Goal: Task Accomplishment & Management: Use online tool/utility

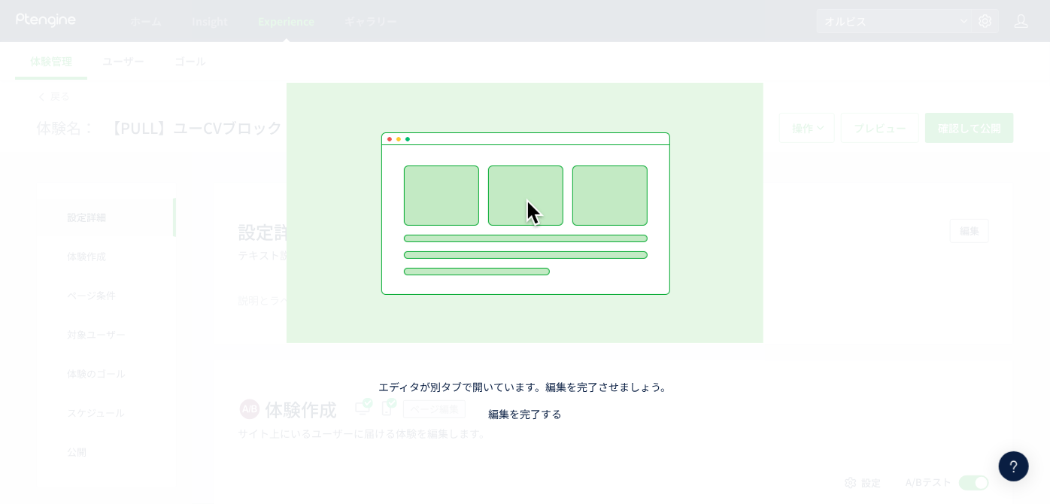
click at [527, 410] on link "編集を完了する" at bounding box center [525, 413] width 74 height 15
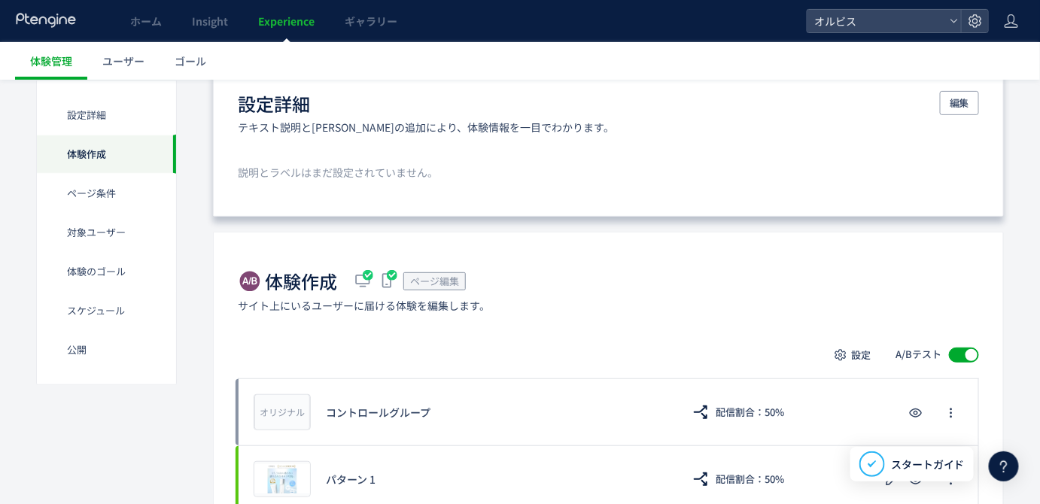
scroll to position [363, 0]
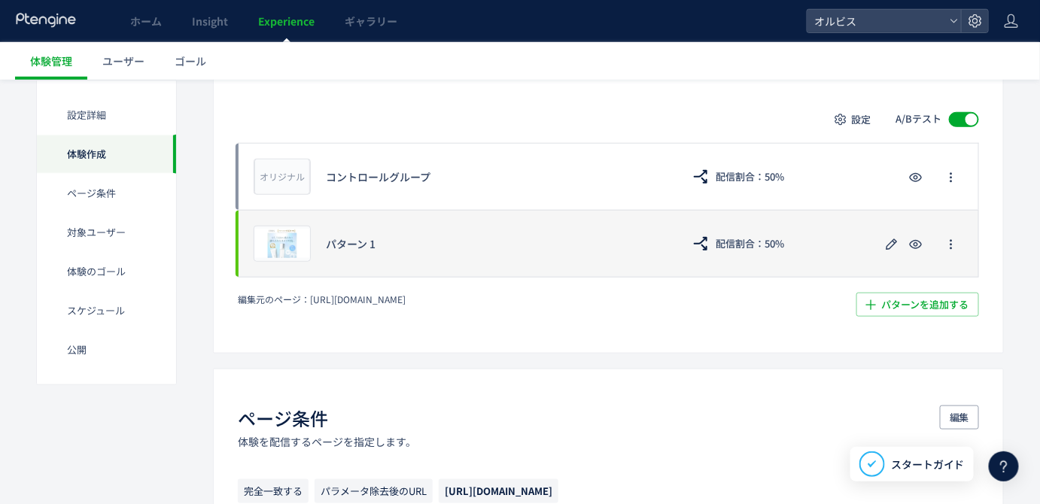
click at [524, 262] on div "プレビュー パターン 1 配信割合：50%" at bounding box center [608, 244] width 741 height 68
click at [291, 242] on span "プレビュー" at bounding box center [282, 243] width 49 height 14
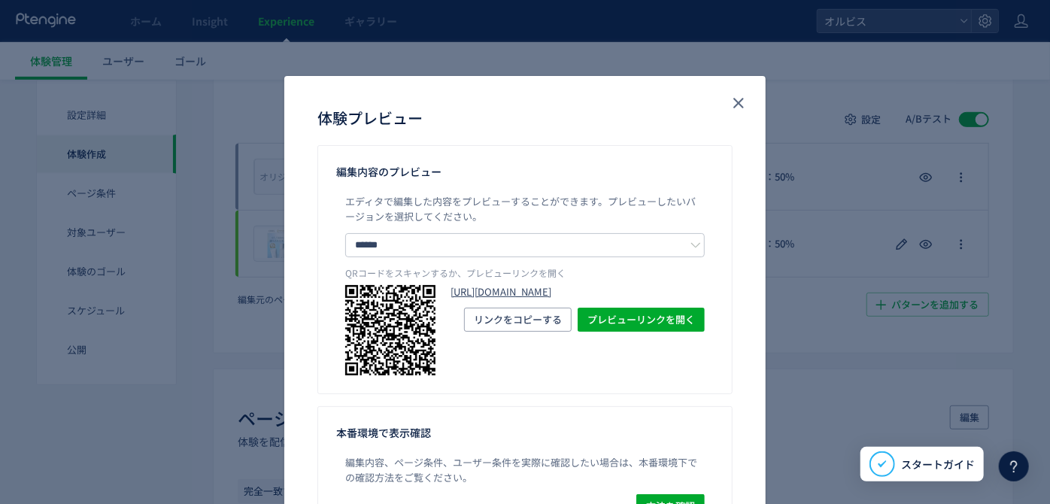
click at [474, 295] on link "[URL][DOMAIN_NAME]" at bounding box center [578, 292] width 254 height 14
click at [730, 102] on icon "close" at bounding box center [739, 103] width 18 height 18
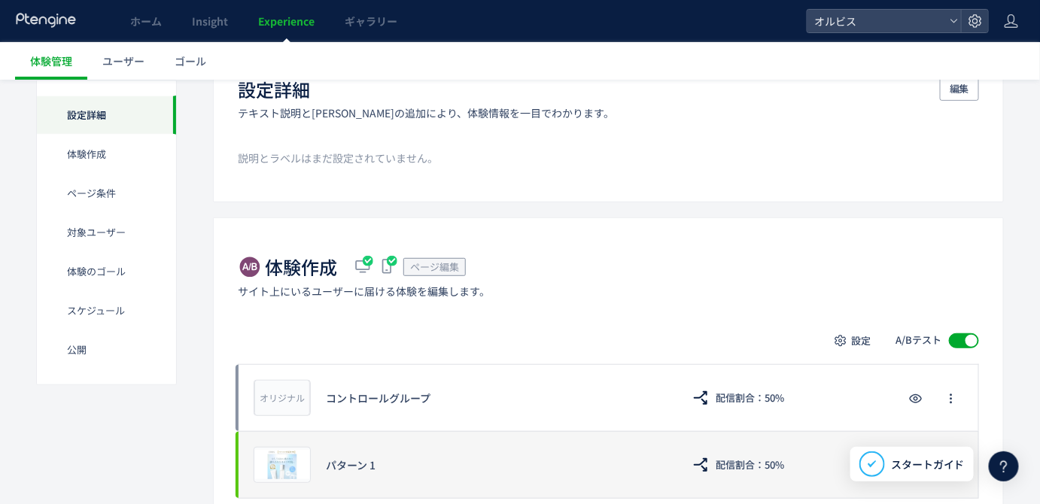
scroll to position [0, 0]
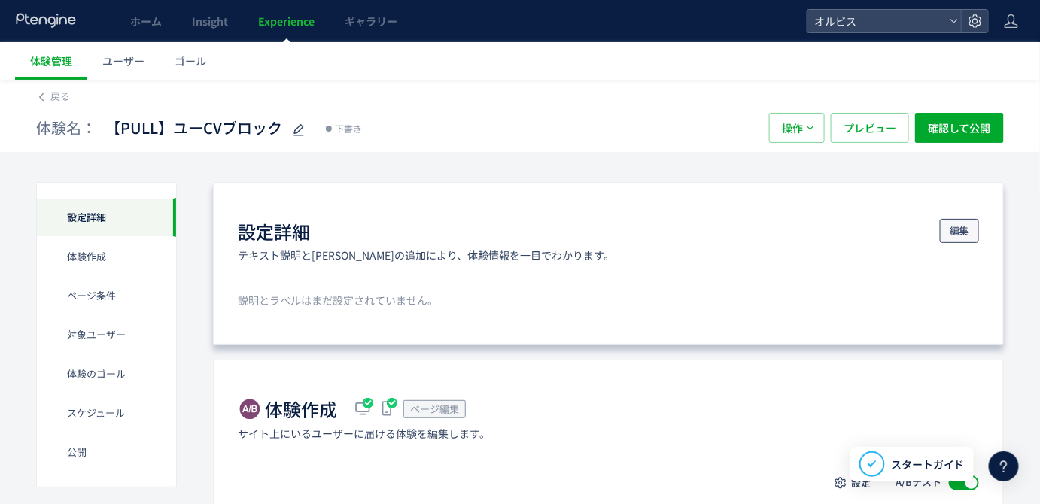
click at [967, 236] on span "編集" at bounding box center [960, 231] width 20 height 24
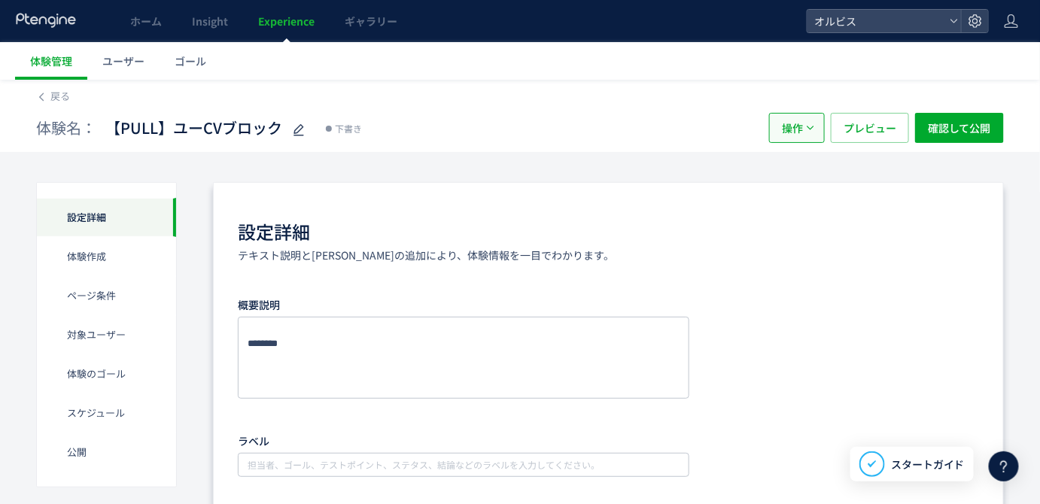
click at [805, 132] on button "操作" at bounding box center [797, 128] width 56 height 30
click at [720, 137] on div "体験名： 【PULL】ユーCVブロック 下書き" at bounding box center [395, 128] width 718 height 30
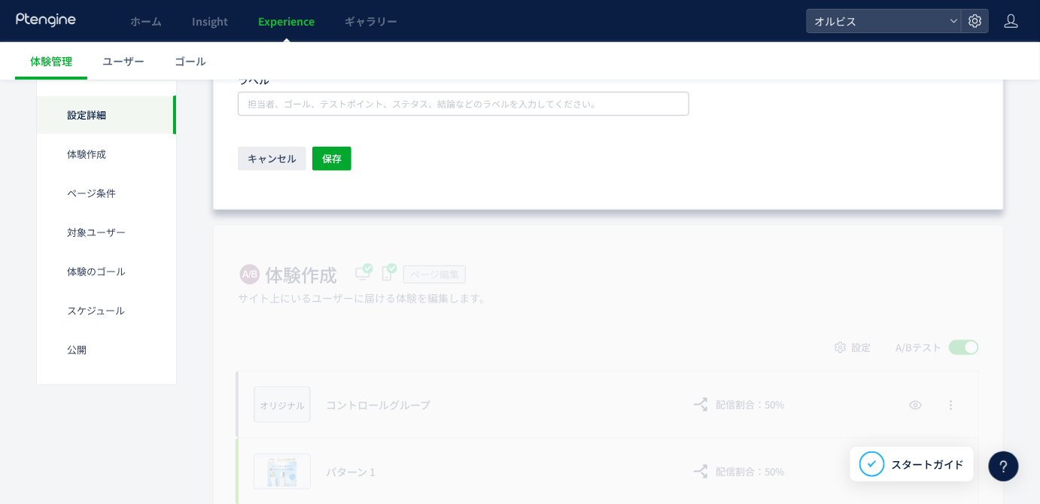
scroll to position [653, 0]
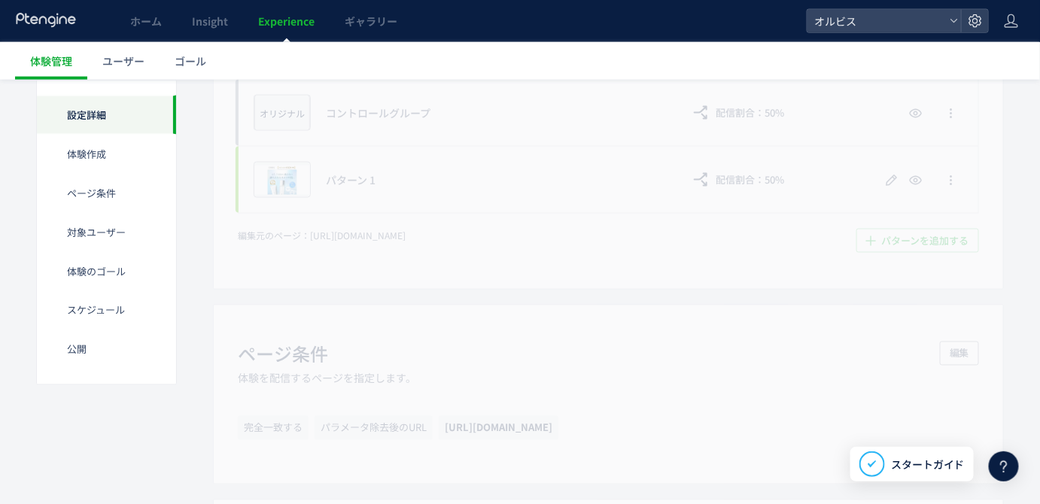
click at [736, 280] on div "体験作成 ページ編集 サイト上にいるユーザーに届ける体験を編集します。 設定 A/Bテスト オリジナル プレビュー コントロールグループ 配信割合：50% プ…" at bounding box center [608, 111] width 791 height 357
click at [706, 190] on div "体験作成 ページ編集 サイト上にいるユーザーに届ける体験を編集します。 設定 A/Bテスト オリジナル プレビュー コントロールグループ 配信割合：50% プ…" at bounding box center [608, 111] width 791 height 357
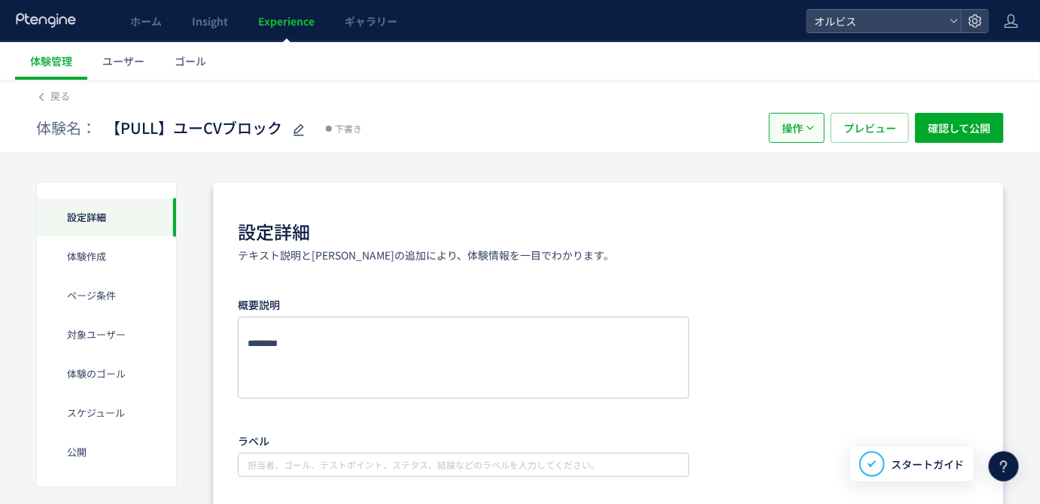
click at [783, 128] on button "操作" at bounding box center [797, 128] width 56 height 30
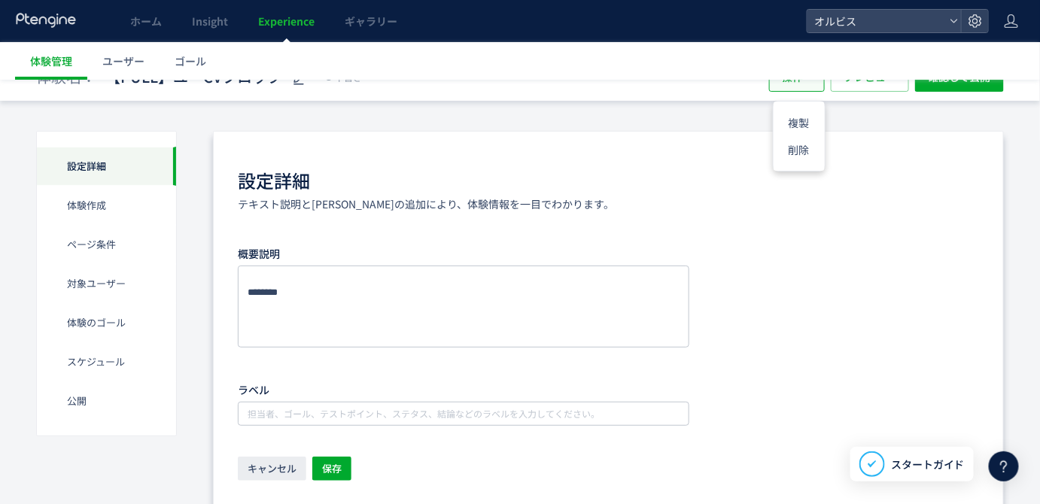
scroll to position [190, 0]
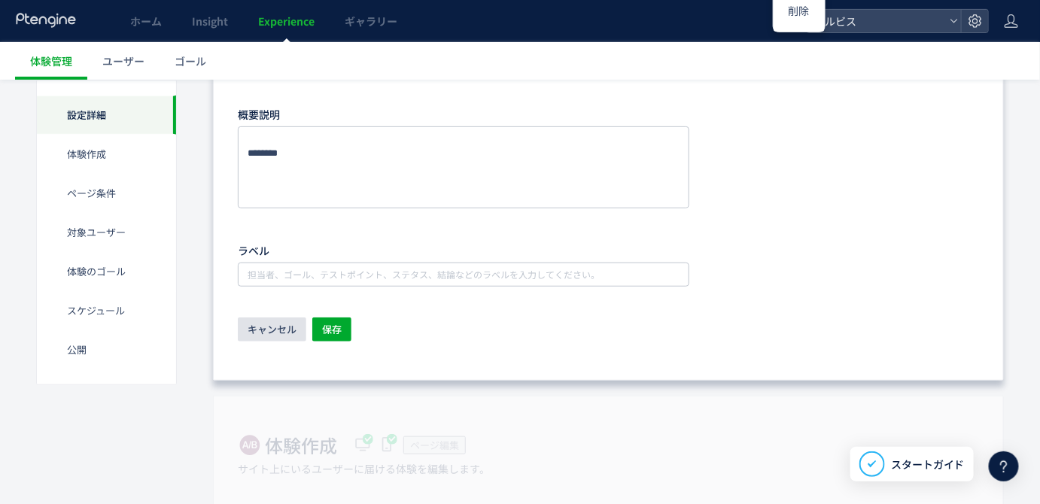
click at [266, 324] on span "キャンセル" at bounding box center [272, 330] width 49 height 24
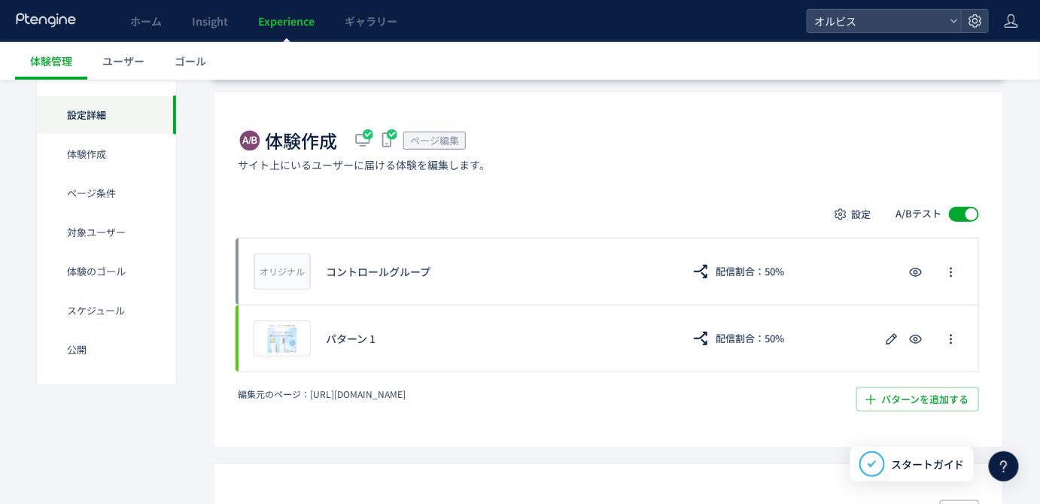
scroll to position [298, 0]
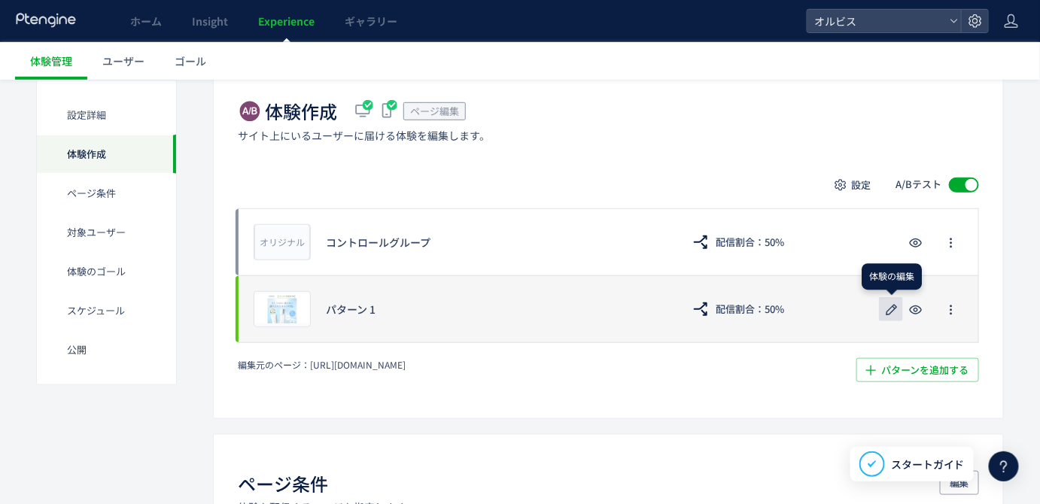
click at [888, 312] on use "button" at bounding box center [891, 309] width 11 height 11
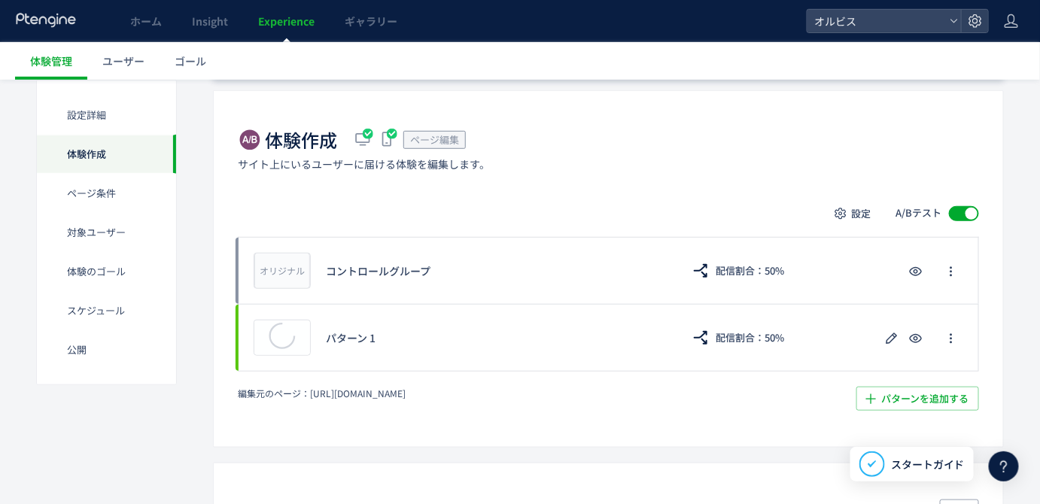
scroll to position [316, 0]
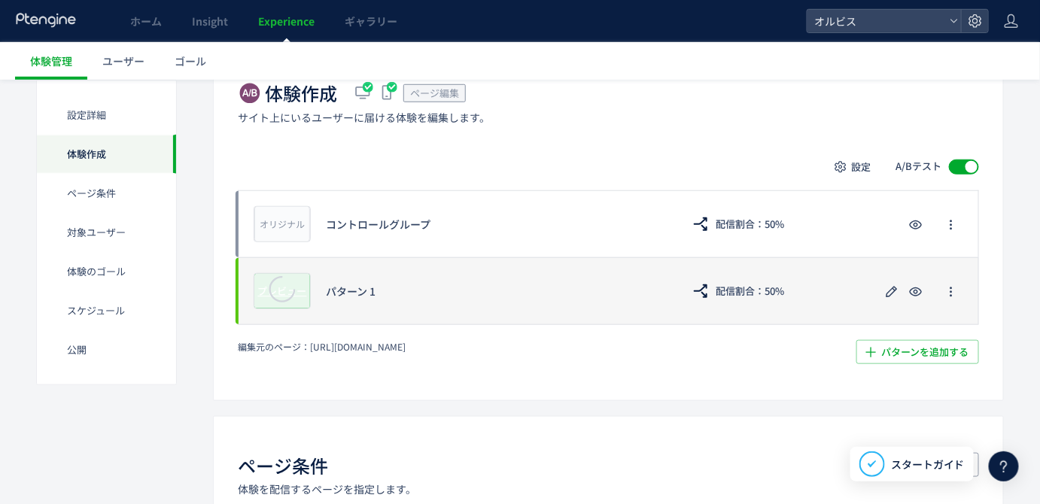
click at [277, 293] on icon at bounding box center [282, 290] width 50 height 50
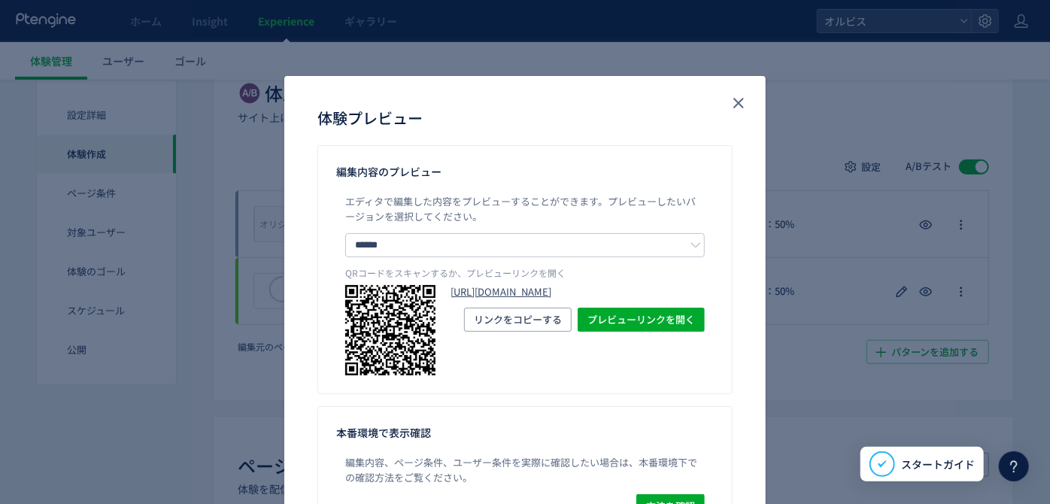
click at [546, 293] on link "[URL][DOMAIN_NAME]" at bounding box center [578, 292] width 254 height 14
click at [730, 110] on icon "close" at bounding box center [739, 103] width 18 height 18
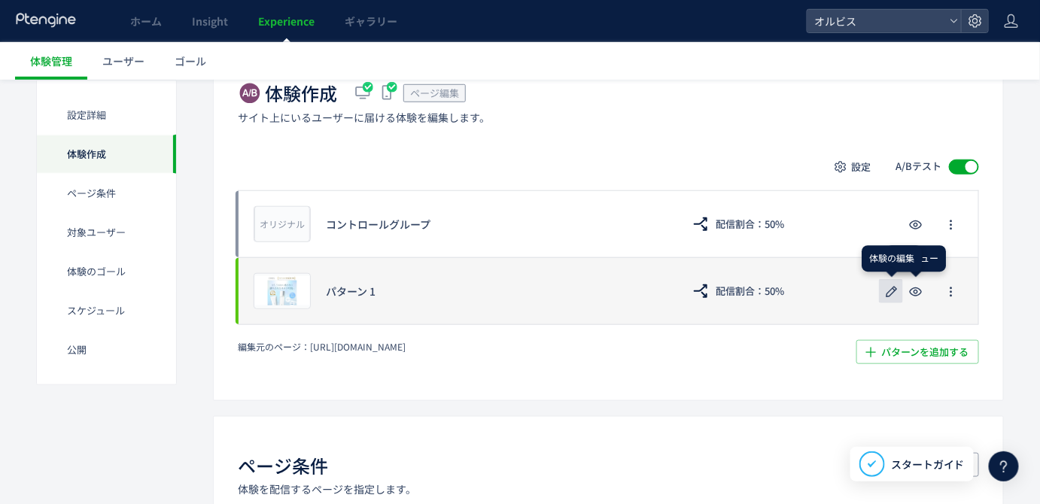
click at [895, 295] on icon "button" at bounding box center [892, 292] width 18 height 18
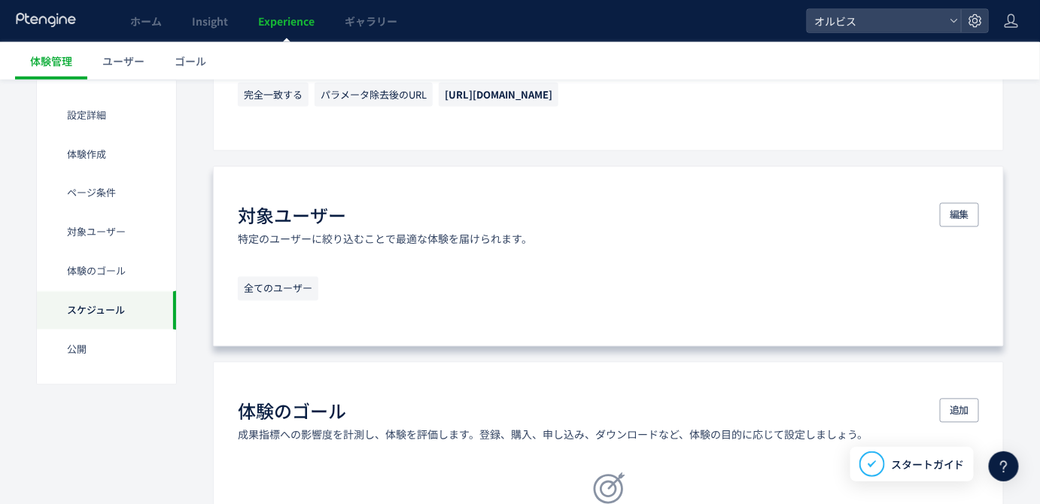
scroll to position [1506, 0]
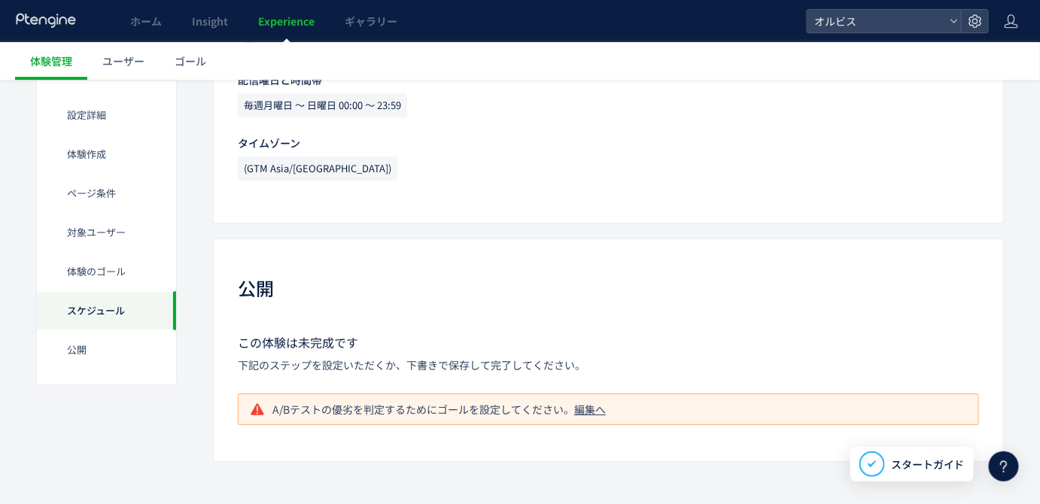
click at [589, 410] on div "編集へ" at bounding box center [590, 409] width 32 height 15
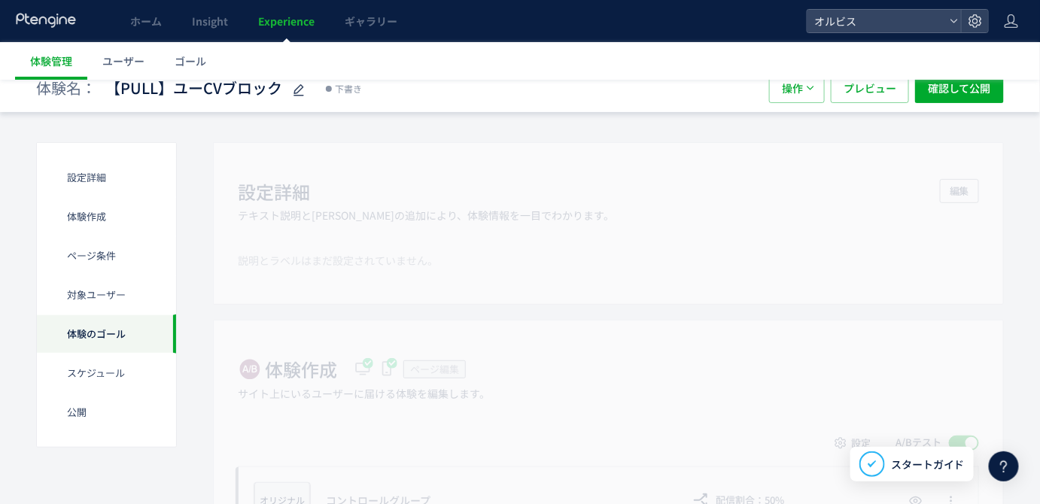
scroll to position [0, 0]
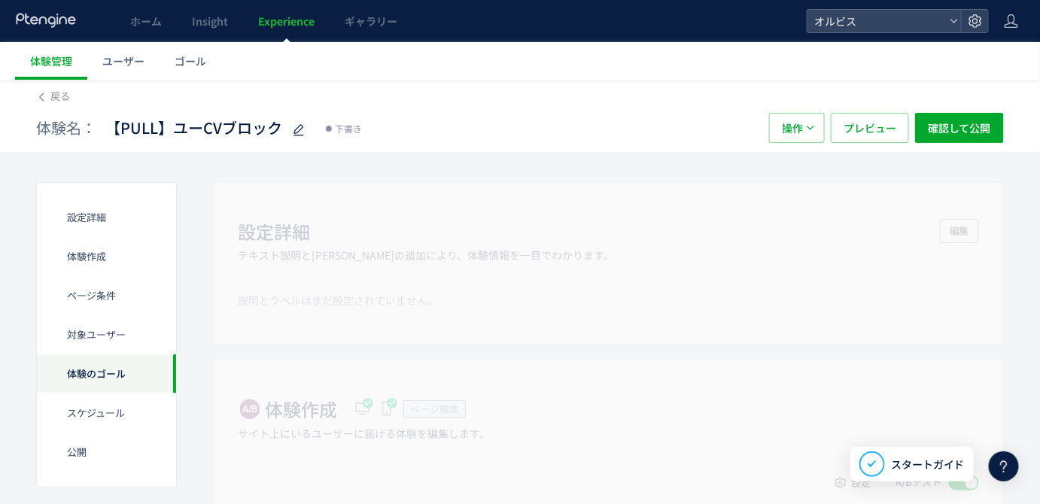
click at [708, 141] on div "体験名： 【PULL】ユーCVブロック 下書き" at bounding box center [395, 128] width 718 height 30
click at [820, 123] on button "操作" at bounding box center [797, 128] width 56 height 30
click at [603, 148] on div "体験名： 【PULL】ユーCVブロック 下書き 操作 プレビュー 確認して公開" at bounding box center [520, 128] width 968 height 48
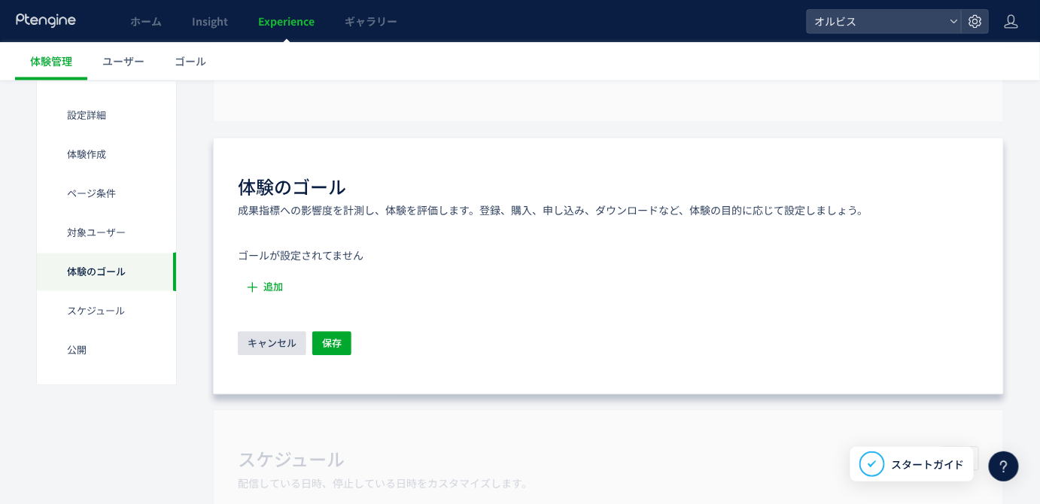
click at [263, 339] on span "キャンセル" at bounding box center [272, 343] width 49 height 24
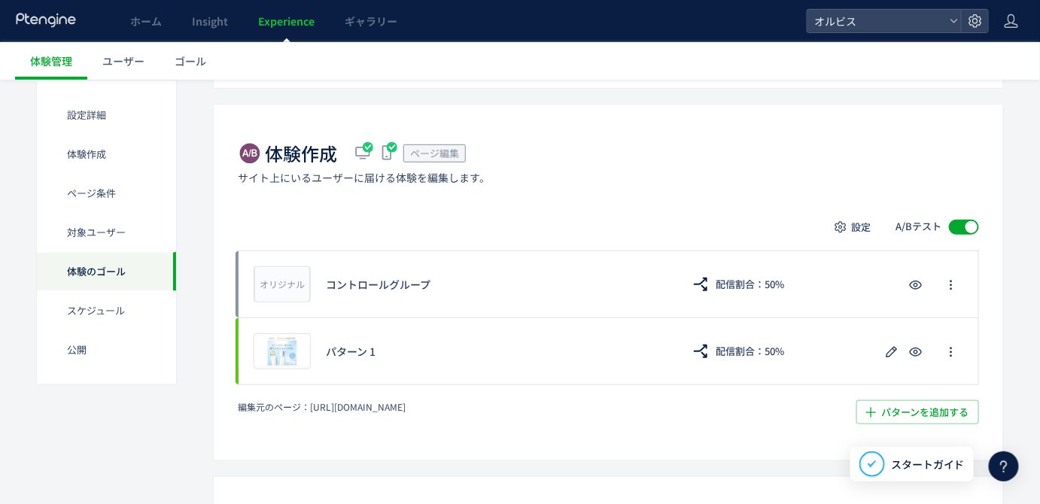
scroll to position [254, 0]
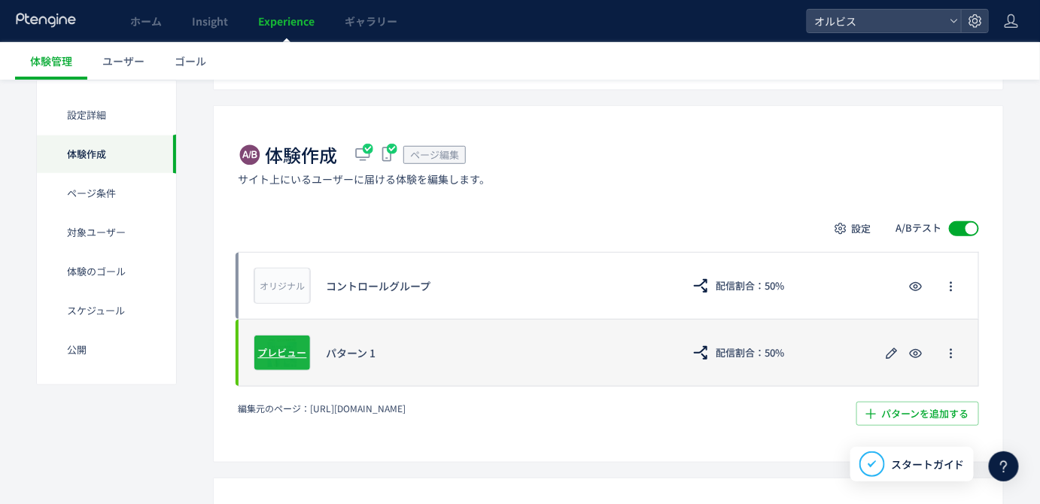
click at [276, 360] on div "プレビュー" at bounding box center [282, 353] width 57 height 36
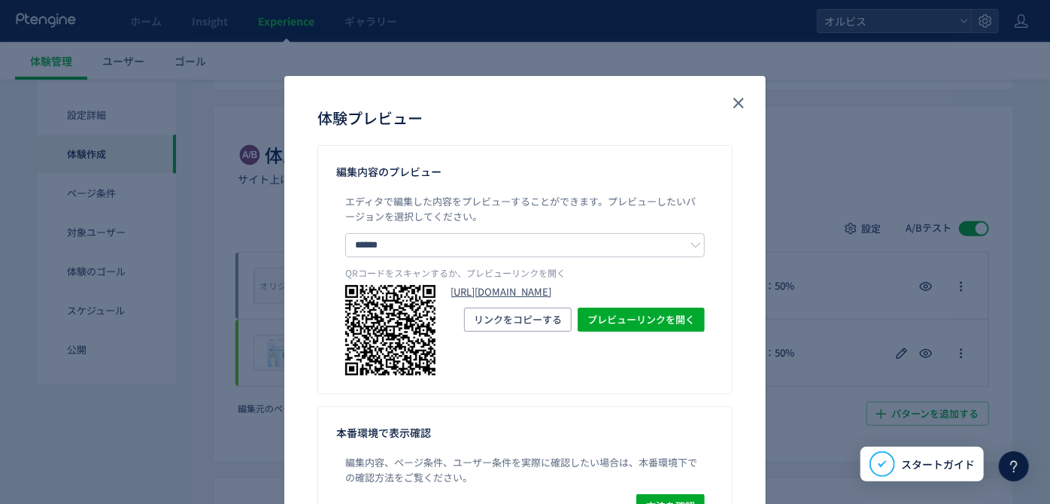
click at [471, 299] on link "[URL][DOMAIN_NAME]" at bounding box center [578, 292] width 254 height 14
click at [736, 106] on icon "close" at bounding box center [739, 103] width 18 height 18
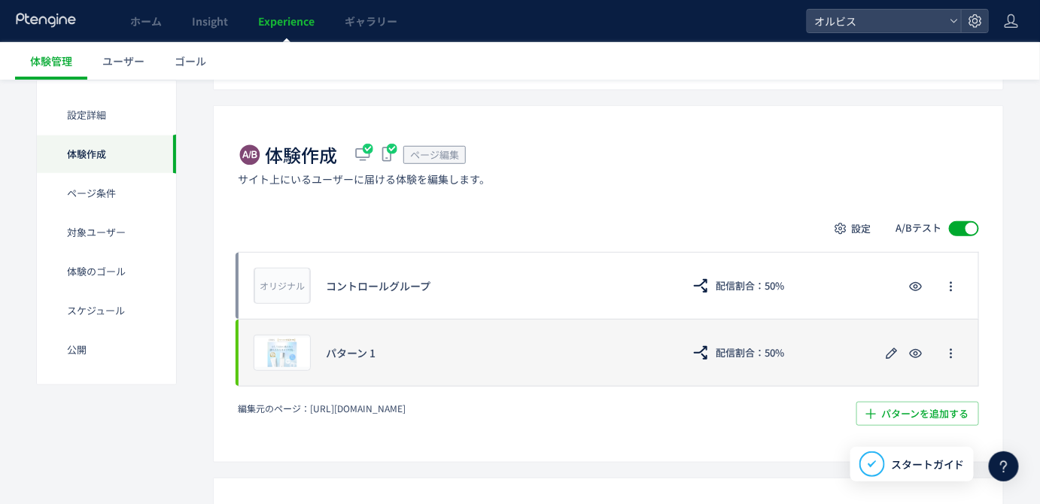
scroll to position [324, 0]
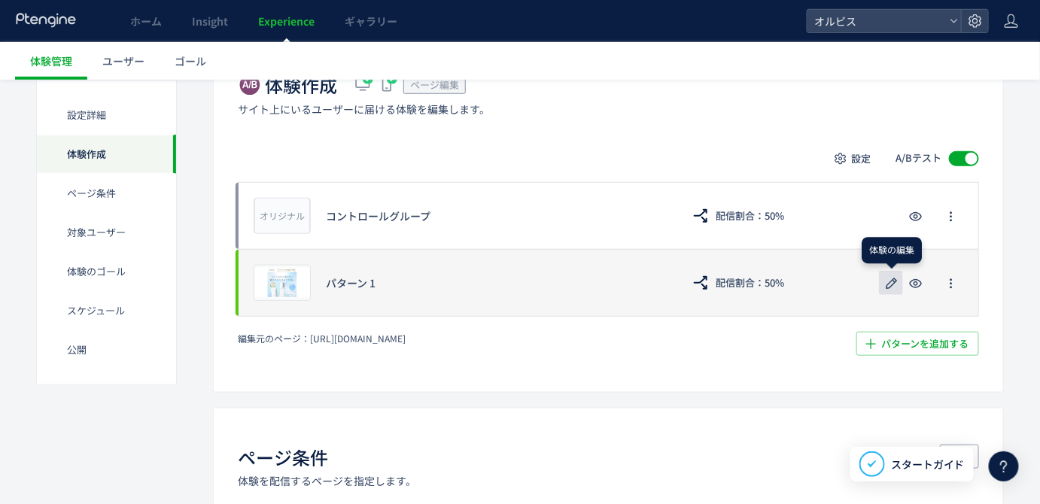
click at [889, 291] on icon "button" at bounding box center [892, 284] width 18 height 18
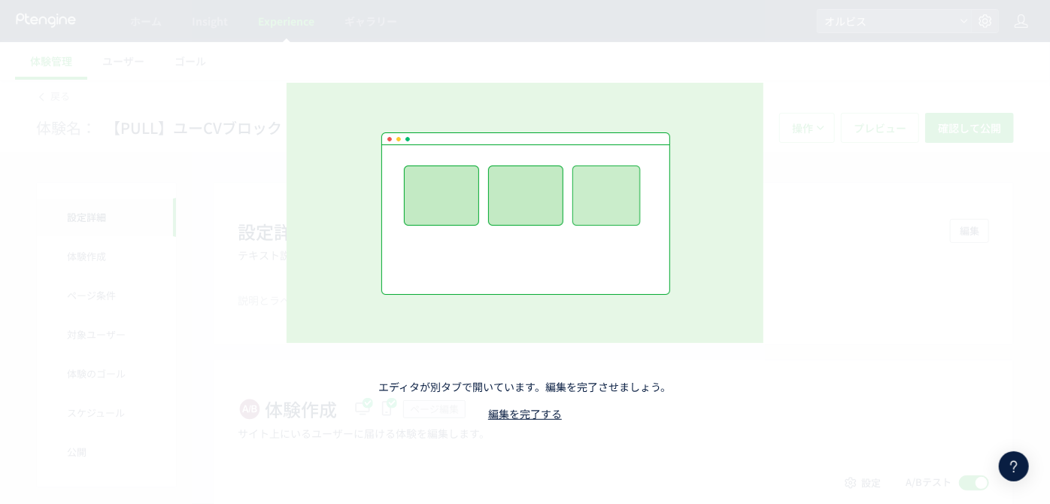
drag, startPoint x: 534, startPoint y: 424, endPoint x: 582, endPoint y: 317, distance: 116.9
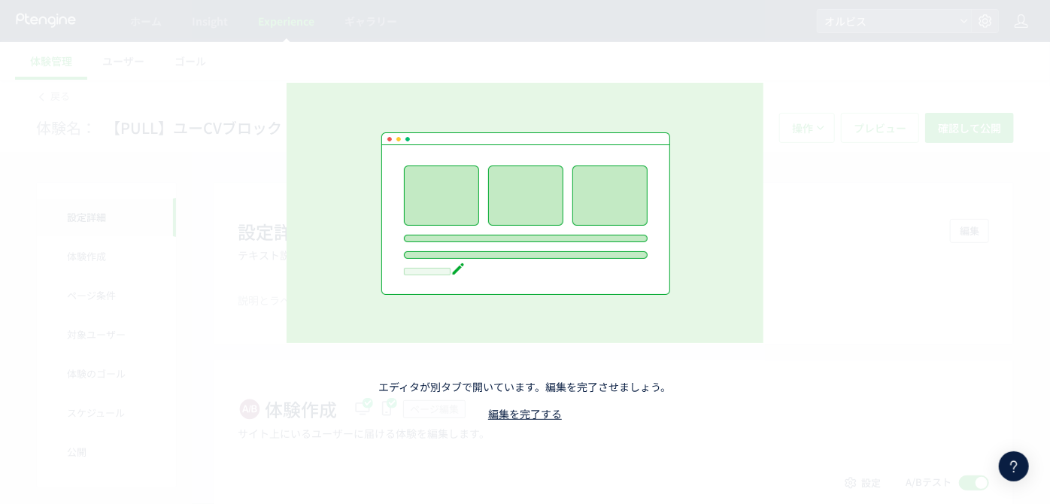
click at [534, 422] on div "エディタが別タブで開いています。編集を完了させましょう。 編集を完了する" at bounding box center [525, 252] width 641 height 489
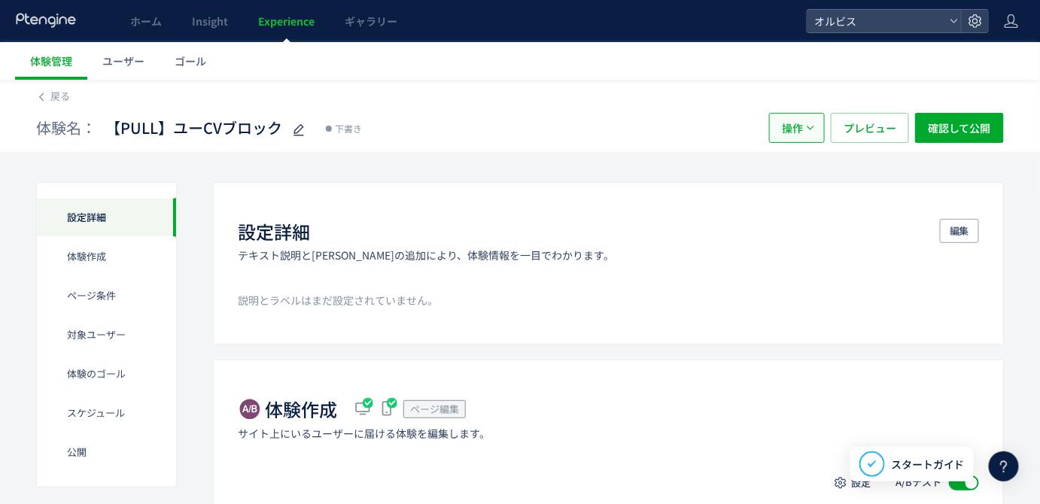
click at [798, 138] on span "操作" at bounding box center [792, 128] width 21 height 30
click at [798, 202] on li "削除" at bounding box center [799, 200] width 51 height 27
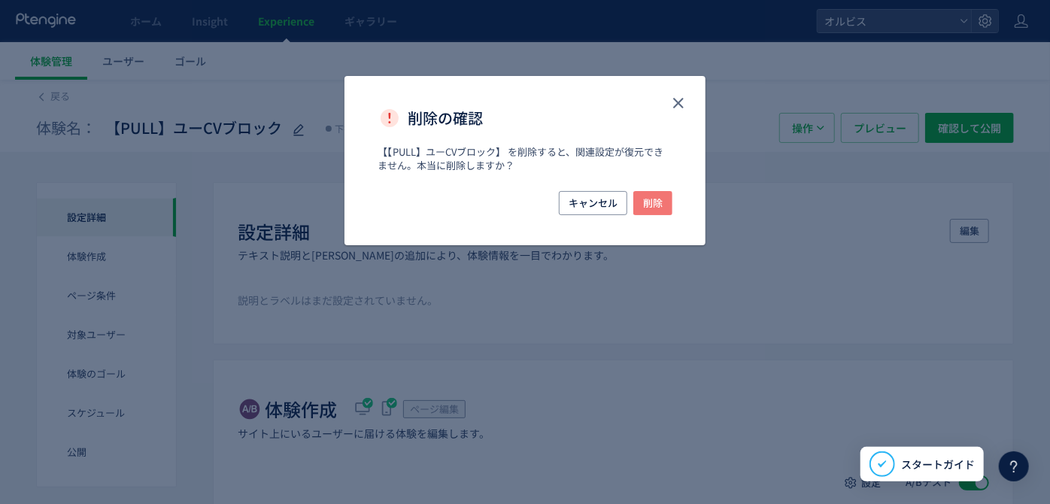
click at [658, 200] on span "削除" at bounding box center [653, 203] width 20 height 24
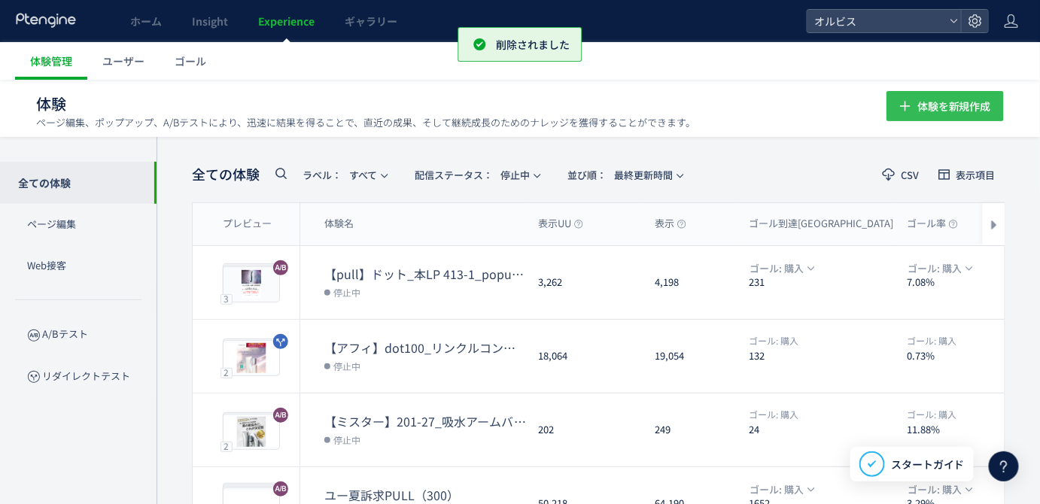
click at [913, 102] on icon "button" at bounding box center [905, 106] width 18 height 18
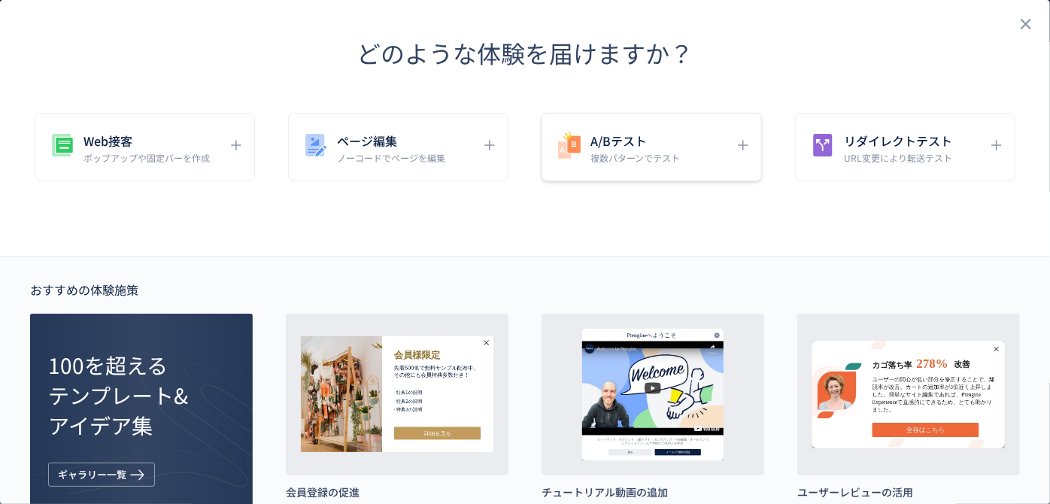
click at [685, 157] on div "A/Bテスト 複数パターンでテスト" at bounding box center [641, 147] width 172 height 34
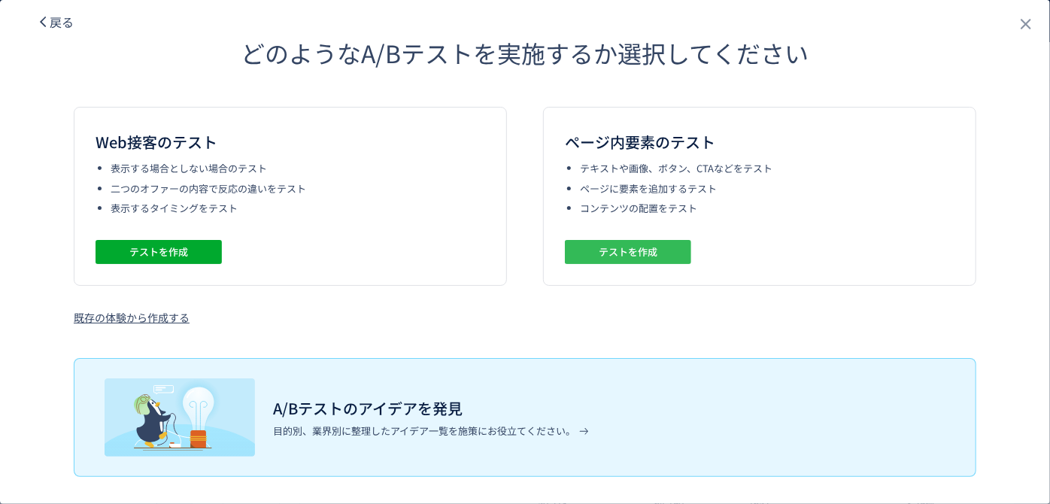
click at [621, 243] on span "テストを作成" at bounding box center [628, 252] width 59 height 24
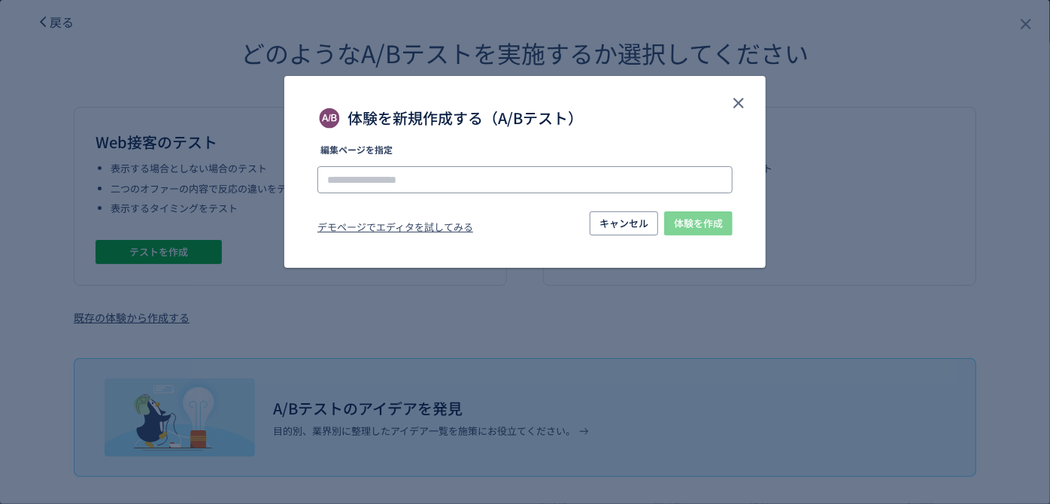
click at [434, 177] on input "体験を新規作成する（A/Bテスト）" at bounding box center [525, 179] width 415 height 27
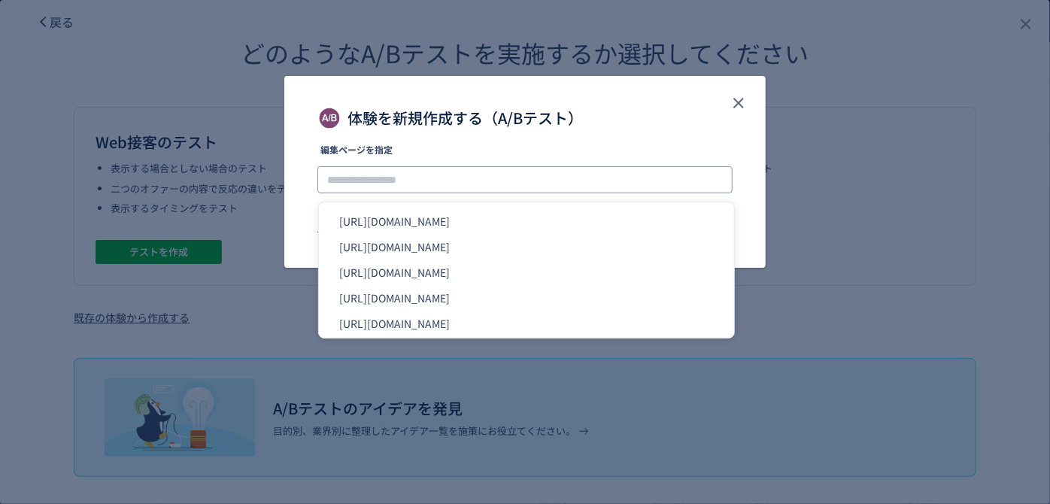
paste input "**********"
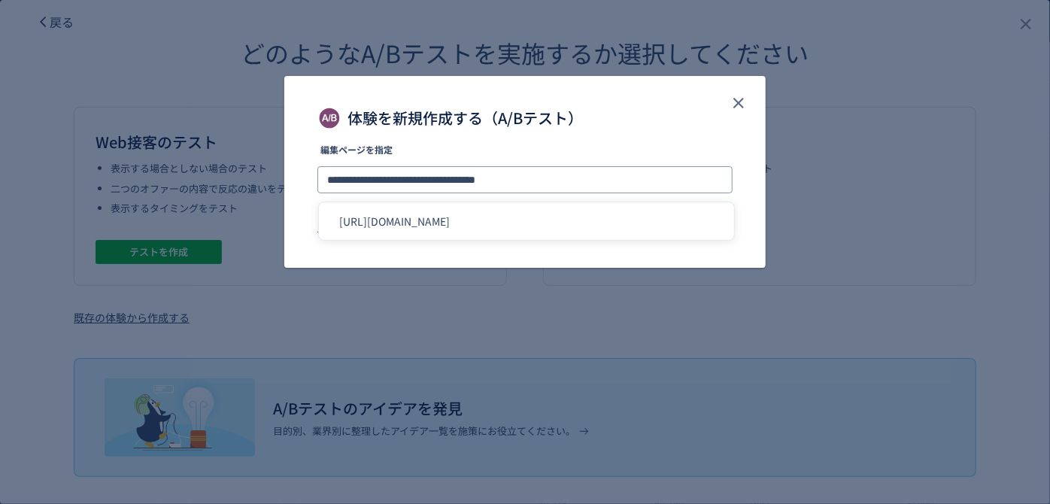
type input "**********"
click at [505, 121] on span "体験を新規作成する（A/Bテスト）" at bounding box center [466, 118] width 236 height 24
click at [680, 219] on span "体験を作成" at bounding box center [698, 223] width 49 height 24
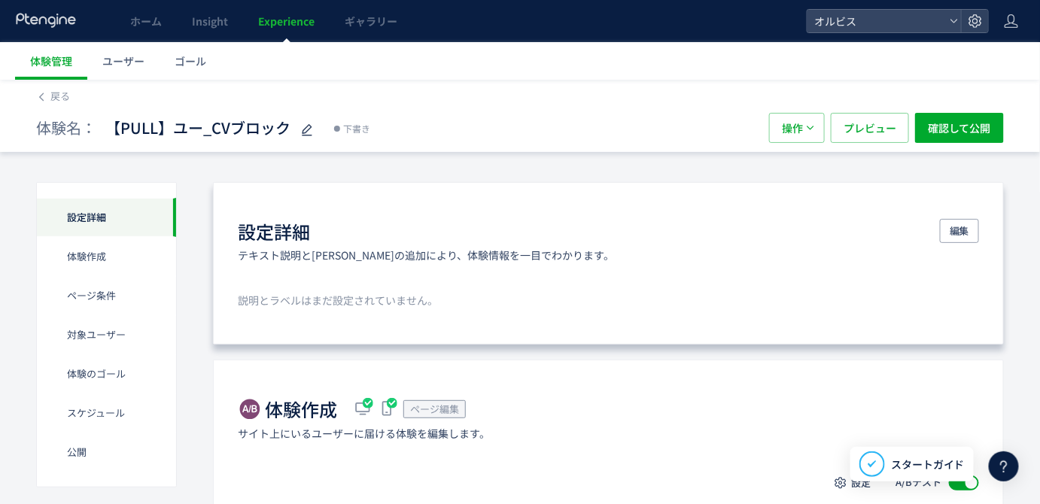
scroll to position [233, 0]
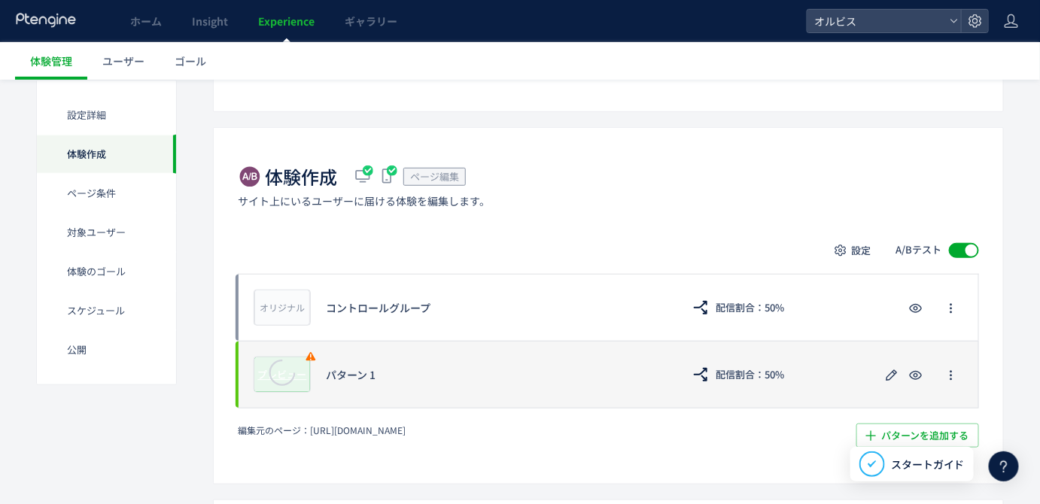
click at [270, 378] on circle at bounding box center [282, 373] width 26 height 26
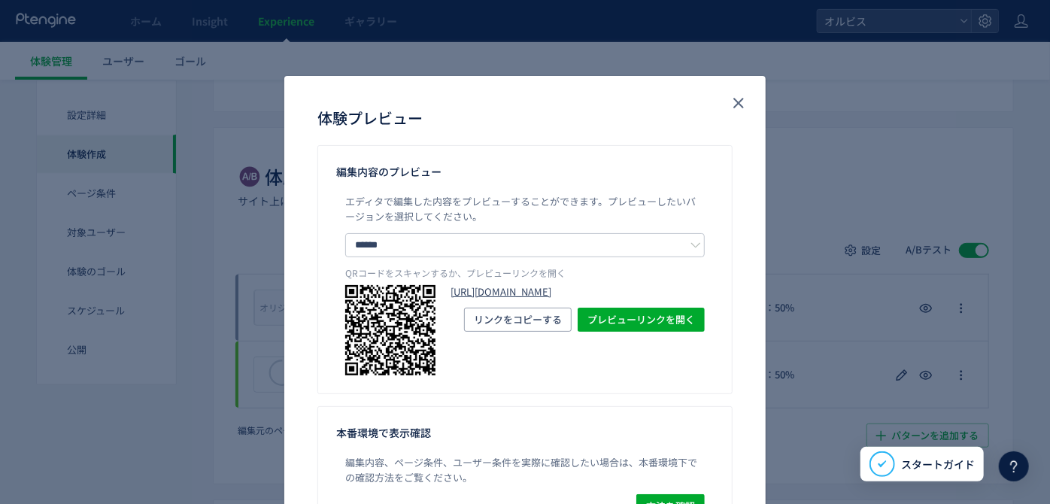
click at [545, 291] on link "[URL][DOMAIN_NAME]" at bounding box center [578, 292] width 254 height 14
click at [734, 99] on icon "close" at bounding box center [739, 103] width 18 height 18
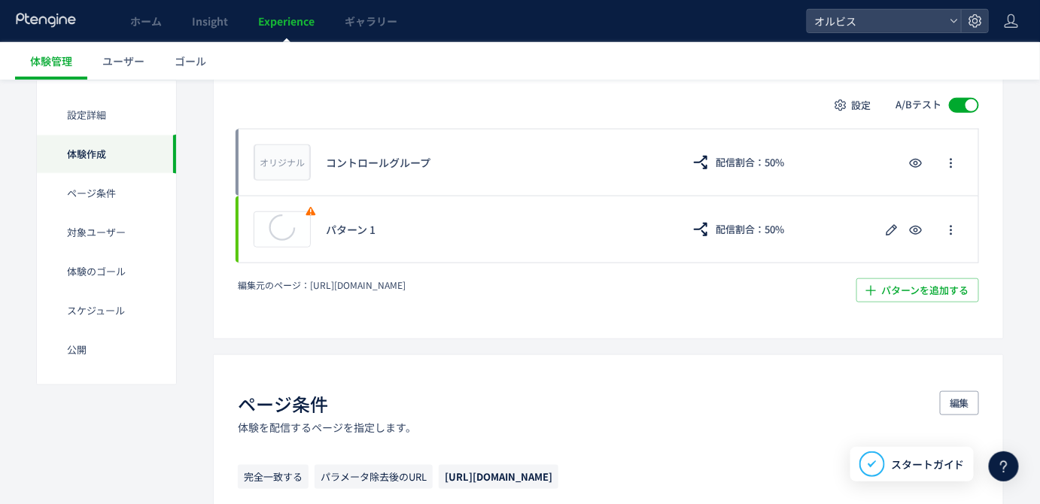
scroll to position [377, 0]
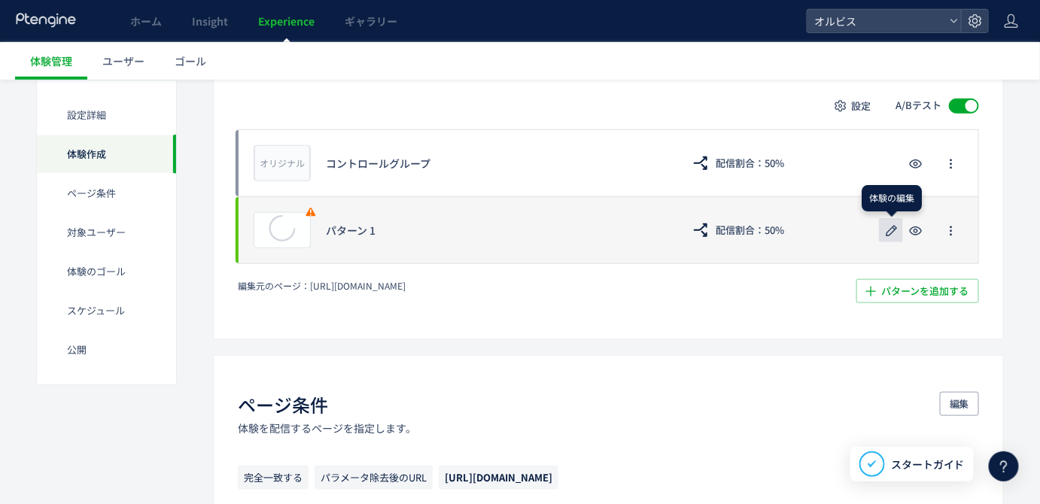
click at [892, 235] on icon "button" at bounding box center [892, 231] width 18 height 18
